Goal: Information Seeking & Learning: Learn about a topic

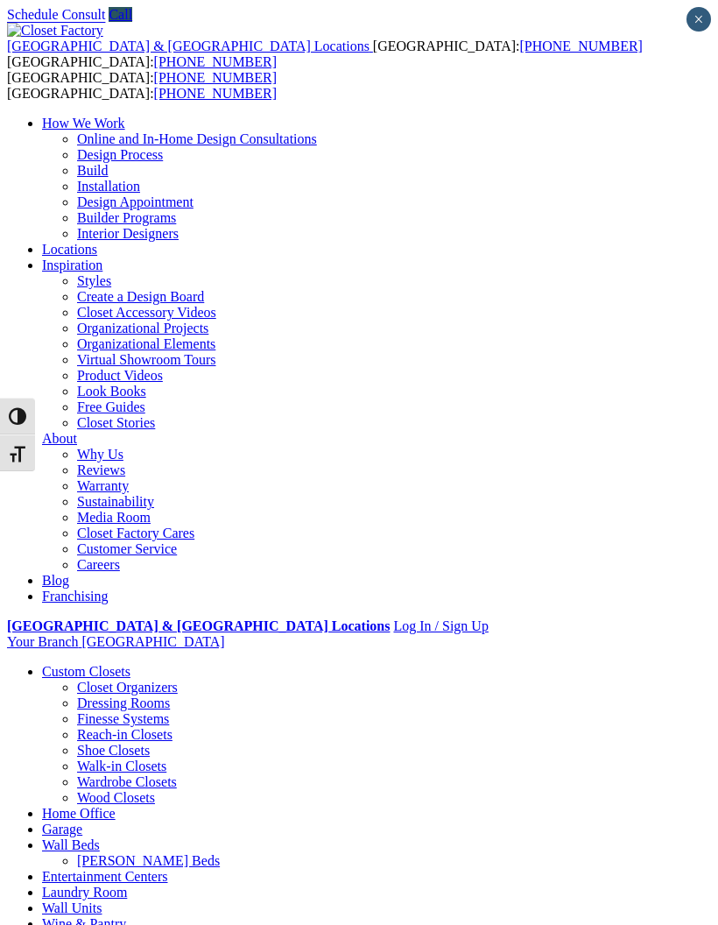
click at [0, 0] on div at bounding box center [0, 0] width 0 height 0
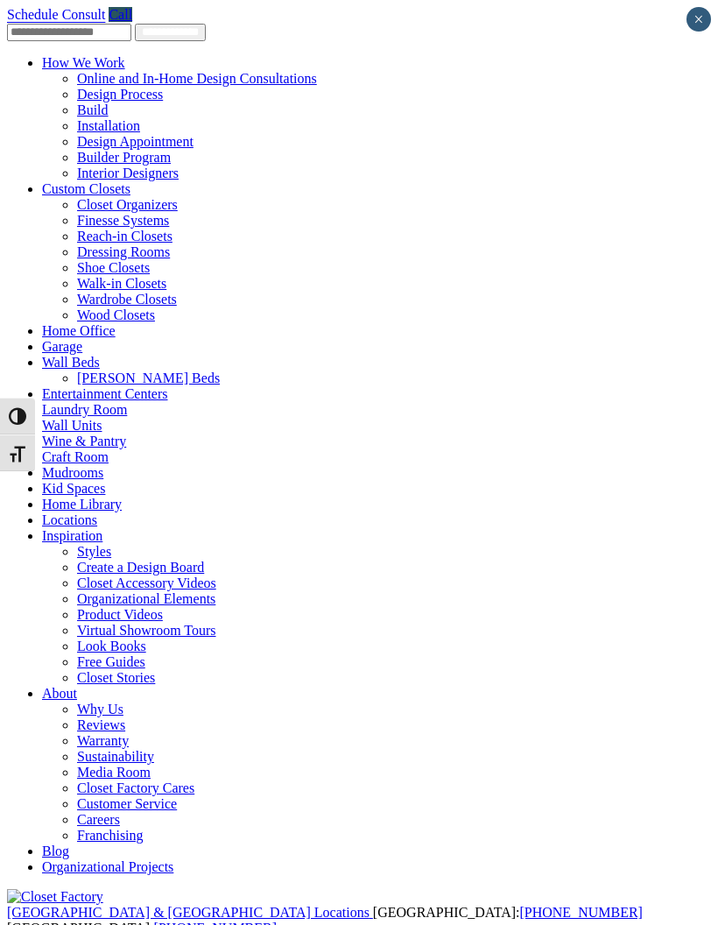
click at [77, 686] on link "About" at bounding box center [59, 693] width 35 height 15
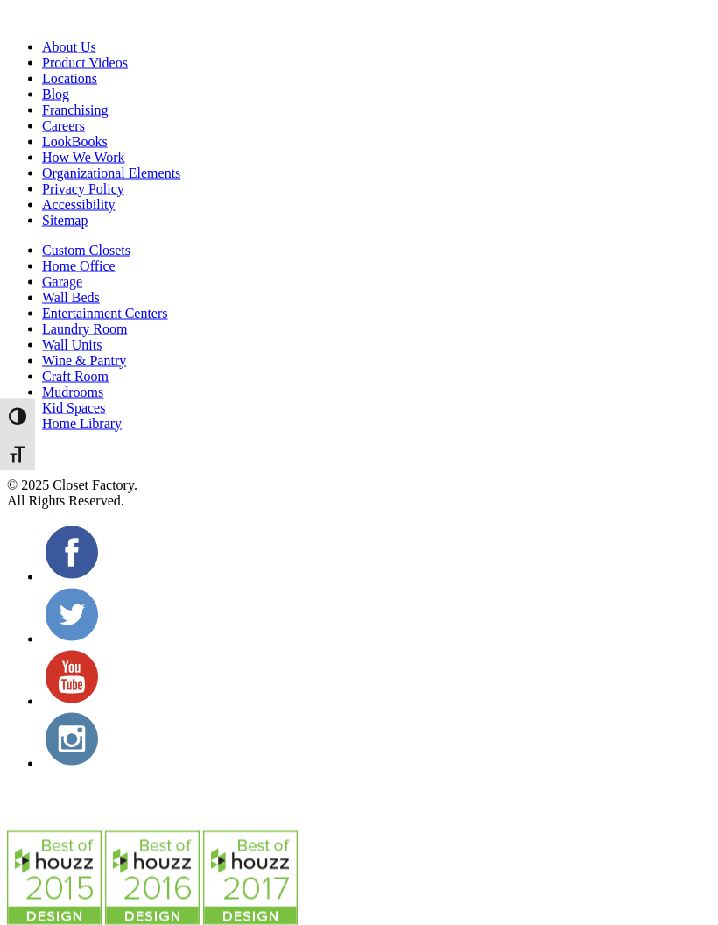
scroll to position [6080, 0]
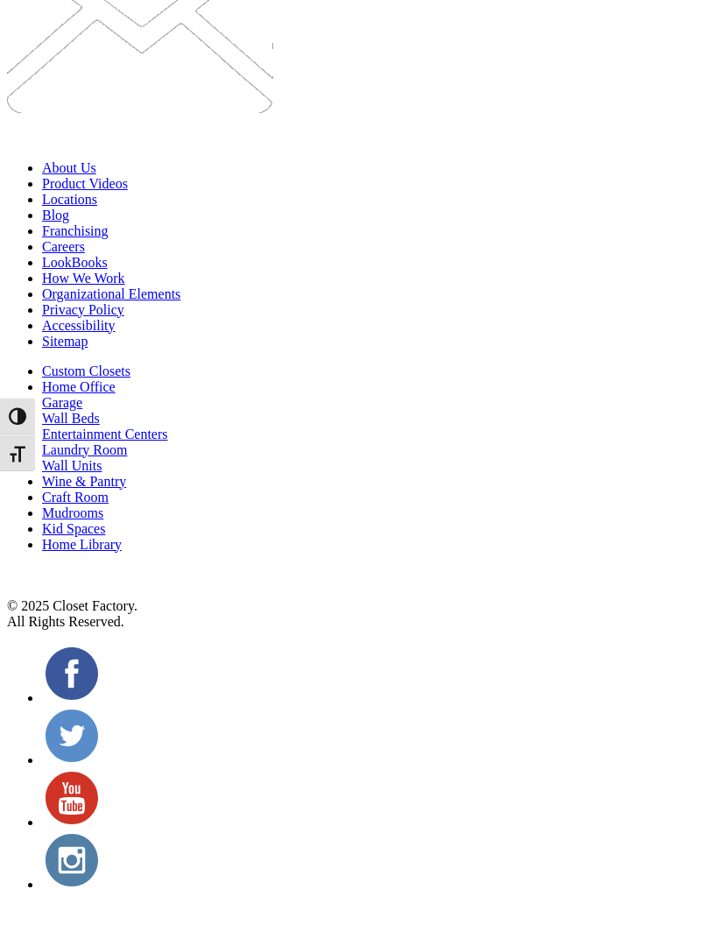
click at [0, 0] on span at bounding box center [0, 0] width 0 height 0
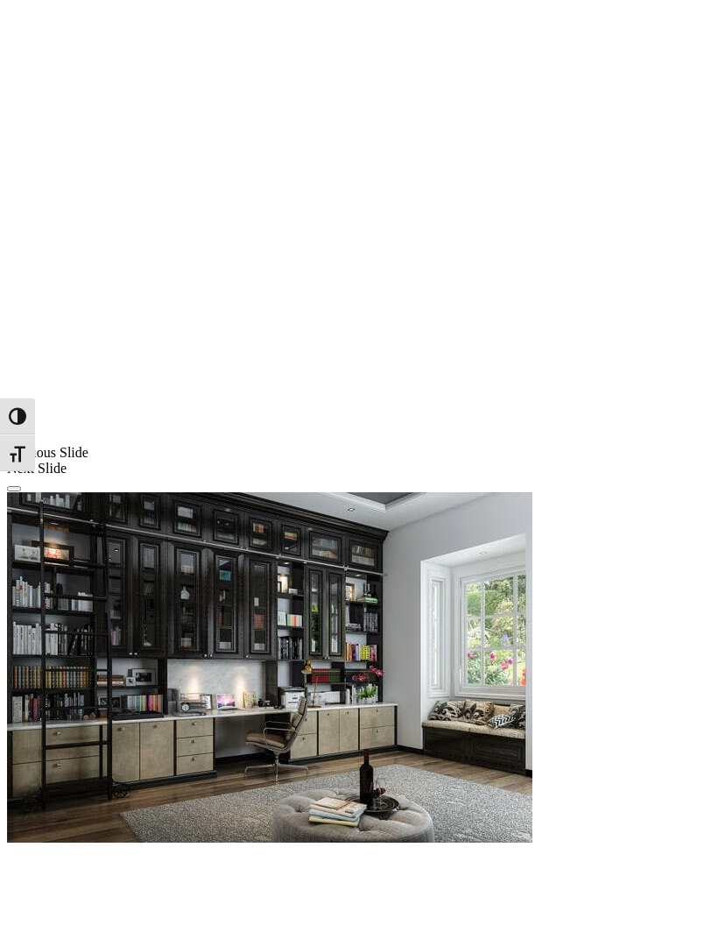
scroll to position [1339, 0]
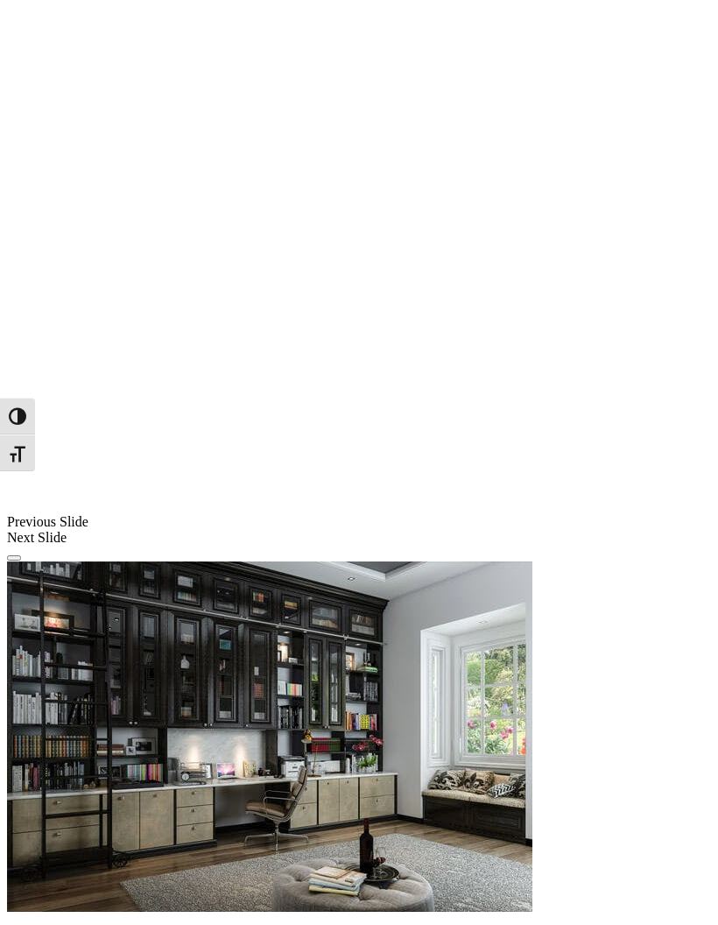
scroll to position [1272, 0]
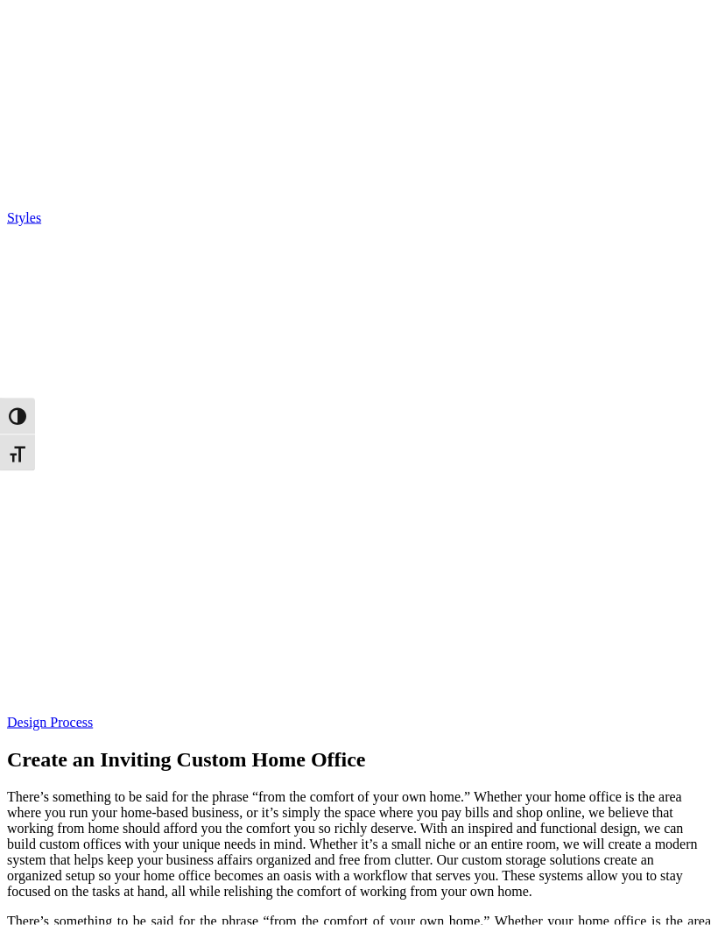
scroll to position [3405, 0]
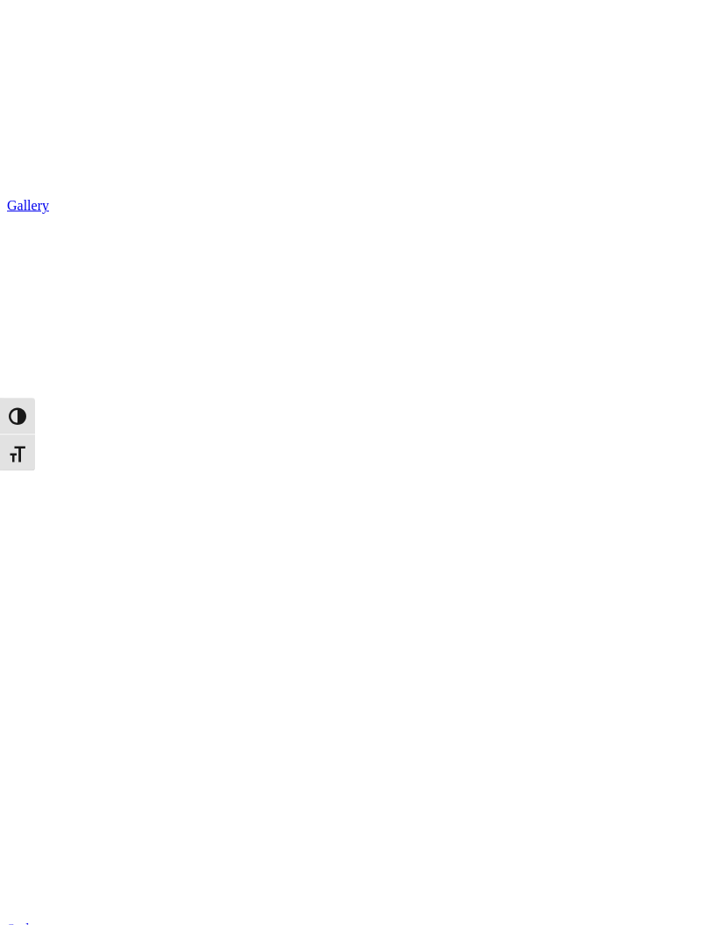
click at [0, 0] on div at bounding box center [0, 0] width 0 height 0
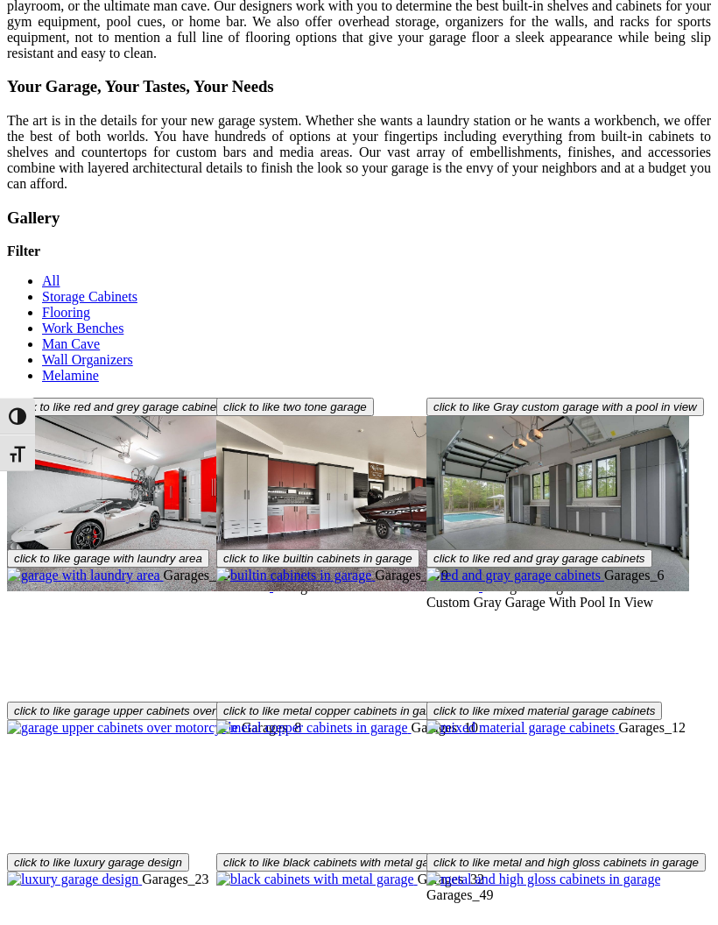
scroll to position [4524, 0]
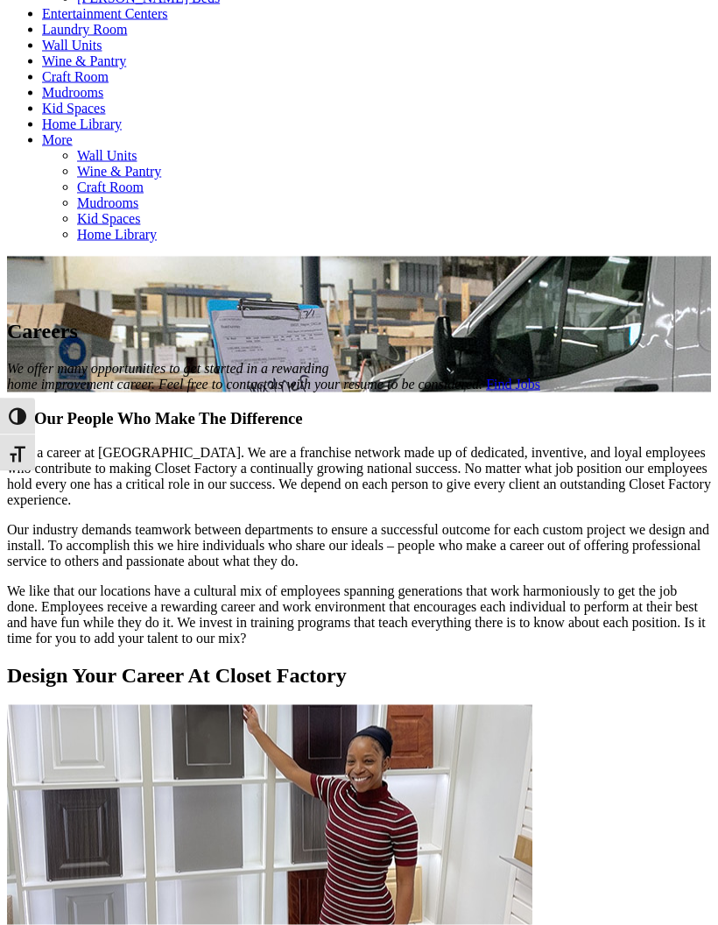
scroll to position [864, 0]
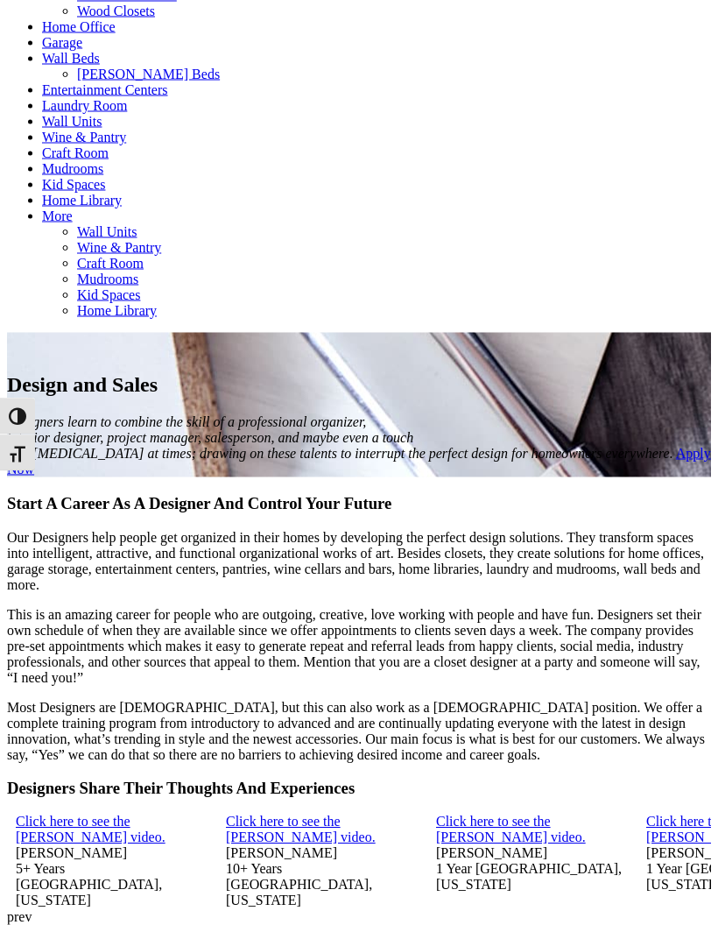
scroll to position [785, 0]
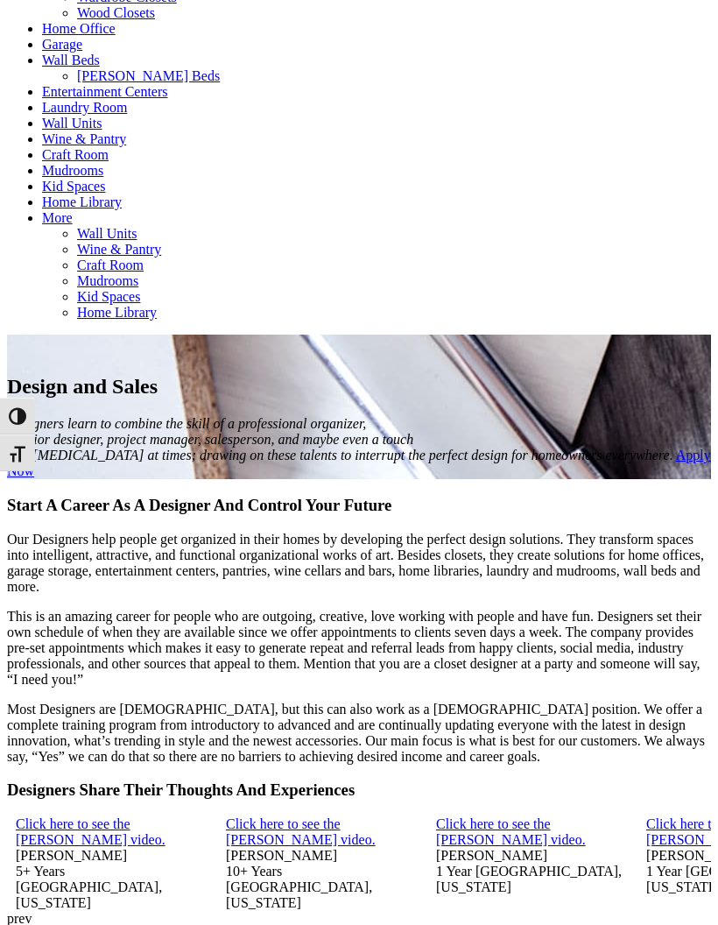
click at [665, 924] on div "next" at bounding box center [359, 935] width 704 height 16
click at [663, 924] on div "next" at bounding box center [359, 935] width 704 height 16
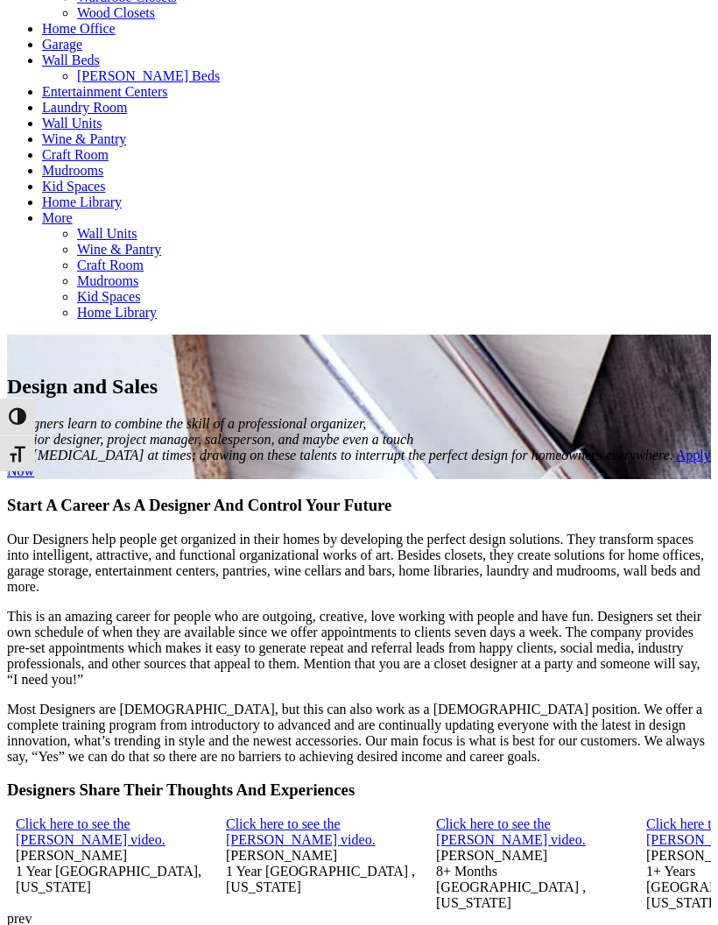
click at [670, 924] on div "next" at bounding box center [359, 935] width 704 height 16
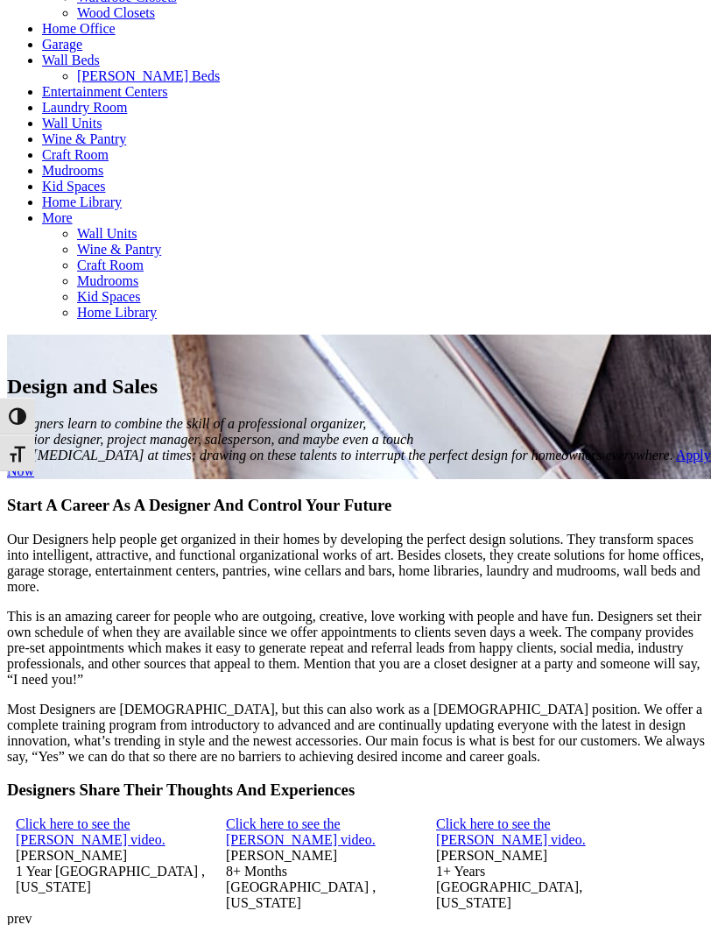
click at [668, 924] on div "next" at bounding box center [359, 935] width 704 height 16
click at [666, 924] on div "next" at bounding box center [359, 935] width 704 height 16
click at [667, 924] on div "next" at bounding box center [359, 935] width 704 height 16
click at [669, 924] on div "next" at bounding box center [359, 935] width 704 height 16
click at [660, 924] on div "next" at bounding box center [359, 935] width 704 height 16
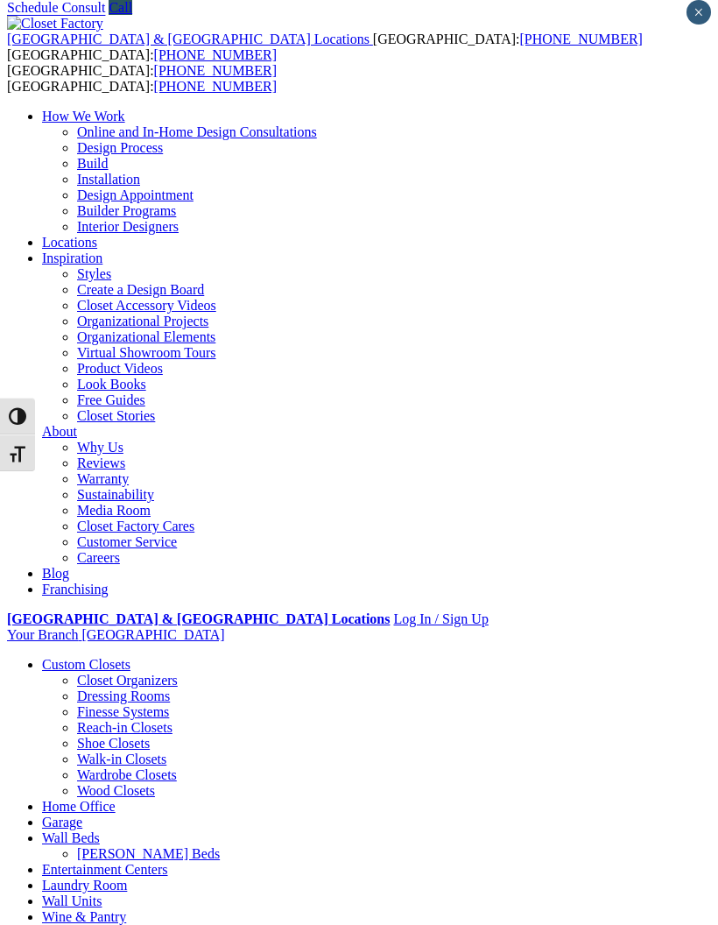
scroll to position [0, 0]
